Goal: Transaction & Acquisition: Book appointment/travel/reservation

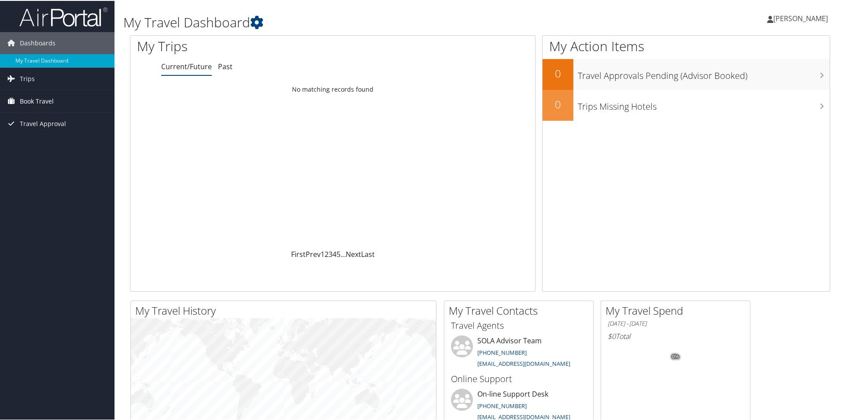
click at [49, 99] on span "Book Travel" at bounding box center [37, 100] width 34 height 22
click at [50, 132] on link "Book/Manage Online Trips" at bounding box center [57, 131] width 114 height 13
